Goal: Transaction & Acquisition: Purchase product/service

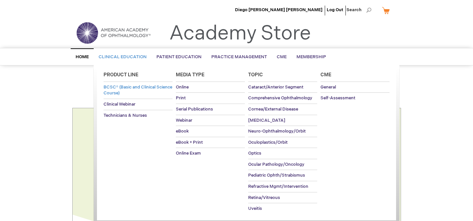
click at [124, 88] on span "BCSC® (Basic and Clinical Science Course)" at bounding box center [138, 91] width 69 height 12
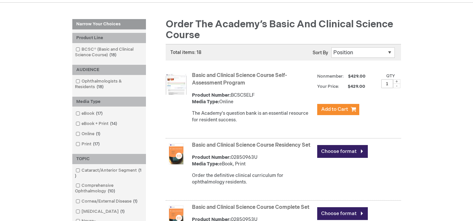
scroll to position [80, 0]
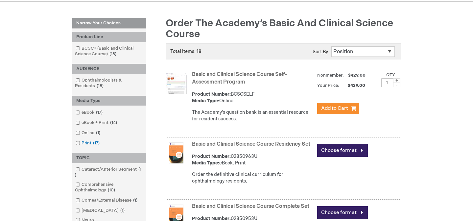
click at [82, 143] on span at bounding box center [82, 143] width 0 height 5
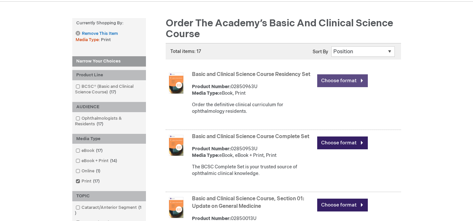
click at [340, 78] on link "Choose format" at bounding box center [343, 80] width 51 height 13
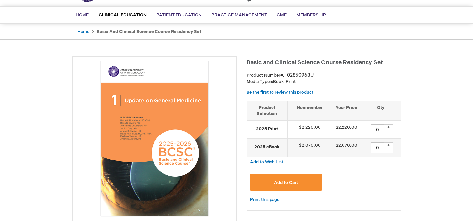
scroll to position [44, 0]
